Goal: Information Seeking & Learning: Find specific fact

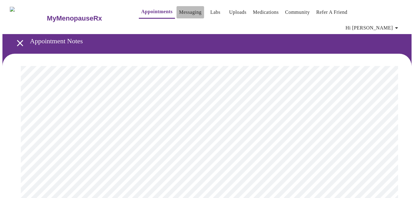
click at [179, 13] on link "Messaging" at bounding box center [190, 12] width 22 height 9
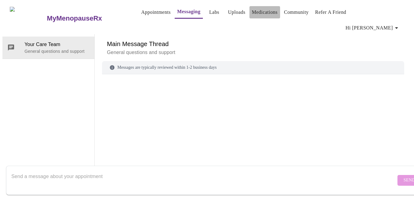
click at [258, 13] on link "Medications" at bounding box center [265, 12] width 26 height 9
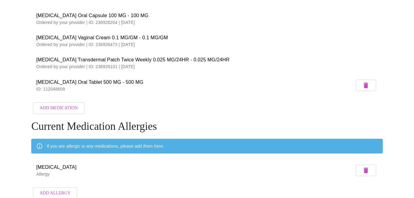
scroll to position [54, 0]
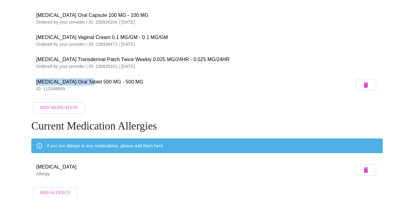
drag, startPoint x: 86, startPoint y: 71, endPoint x: 34, endPoint y: 65, distance: 52.1
click at [34, 74] on li "Penicillin V Potassium Oral Tablet 500 MG - 500 MG ID: 112048609" at bounding box center [207, 85] width 352 height 23
copy span "Penicillin V Potassium"
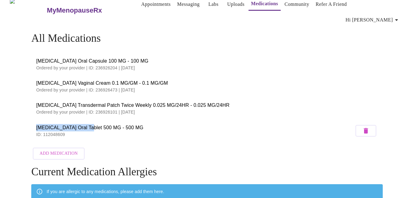
scroll to position [0, 0]
